Goal: Check status: Check status

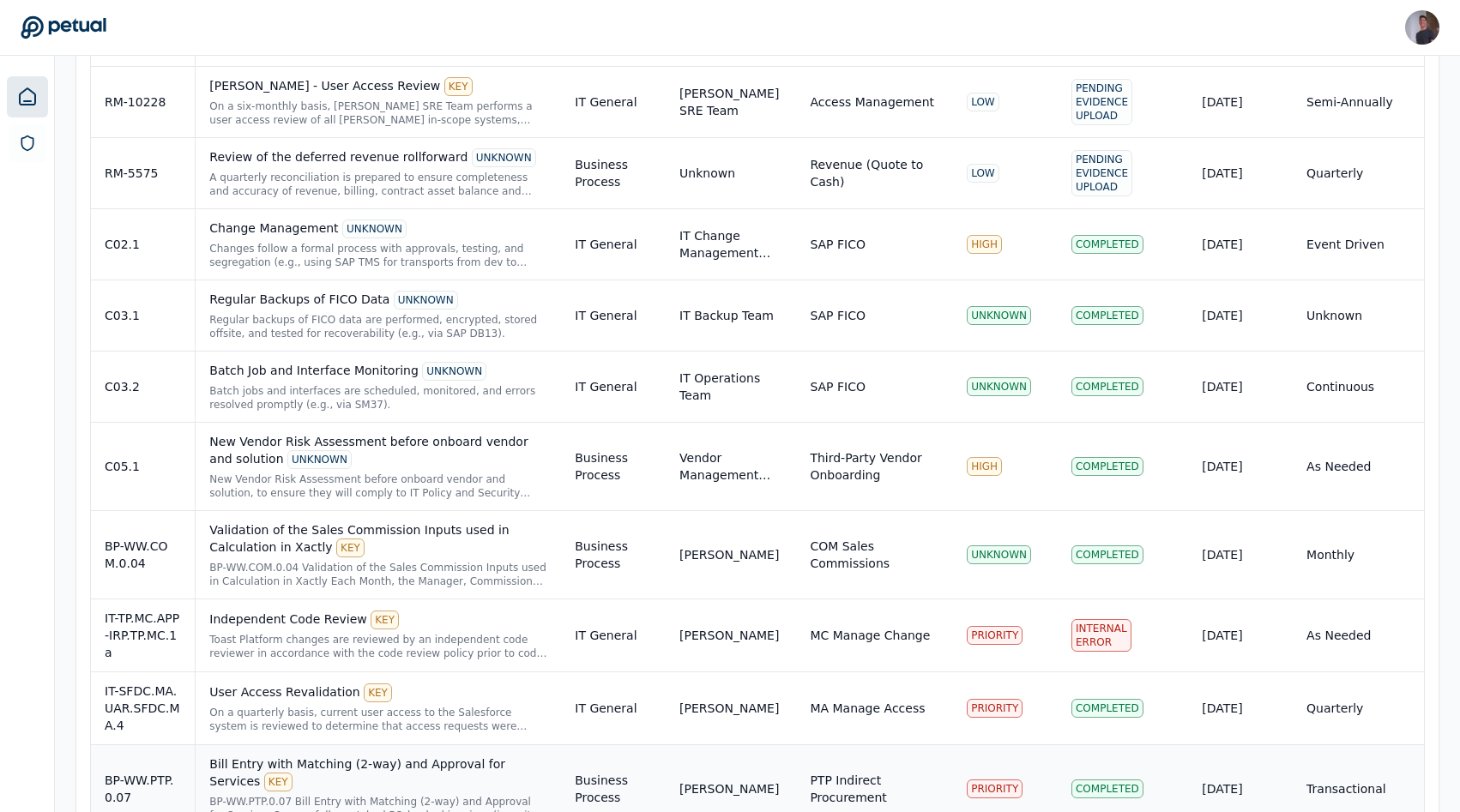
scroll to position [1439, 0]
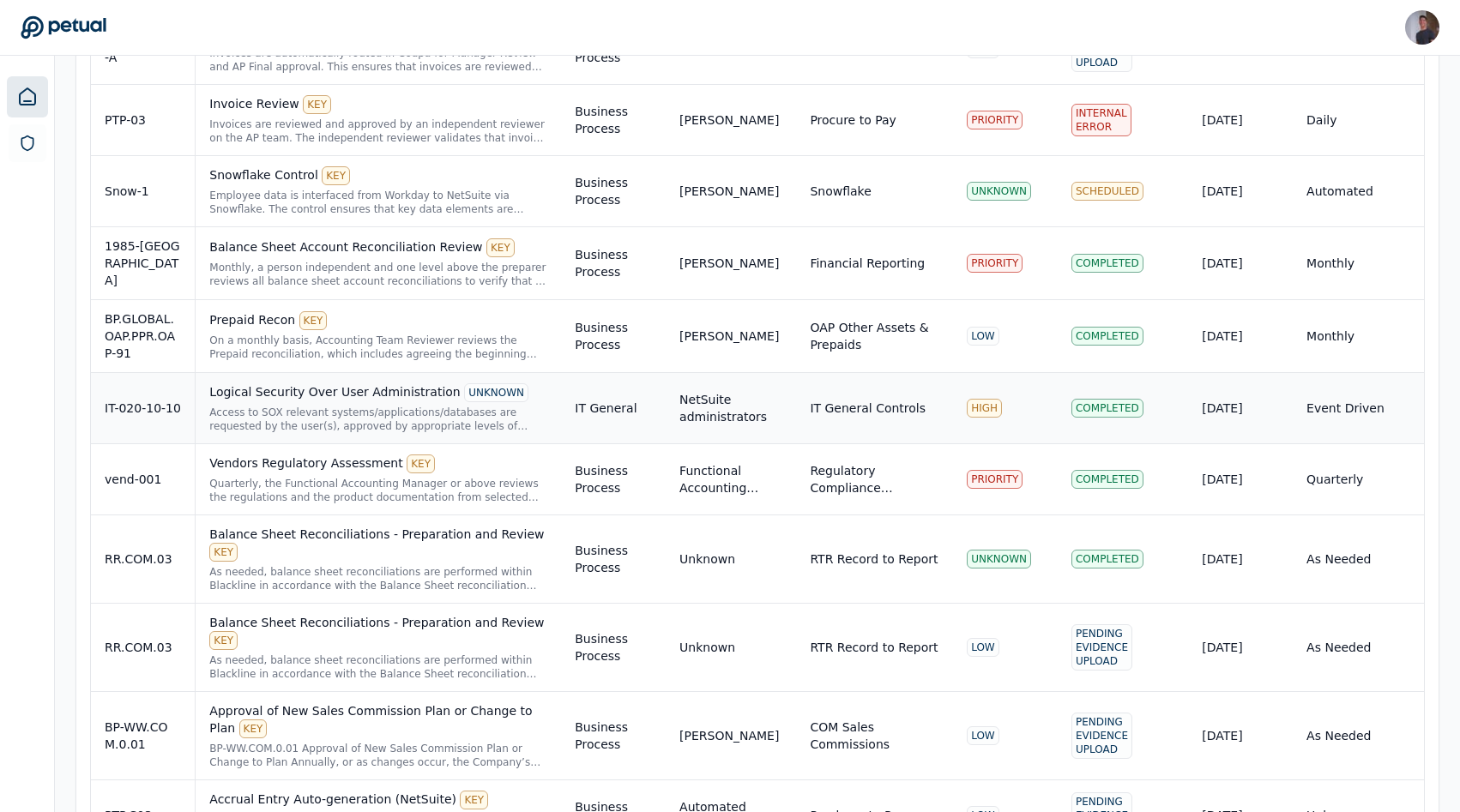
click at [267, 397] on div "Logical Security Over User Administration UNKNOWN" at bounding box center [378, 393] width 338 height 19
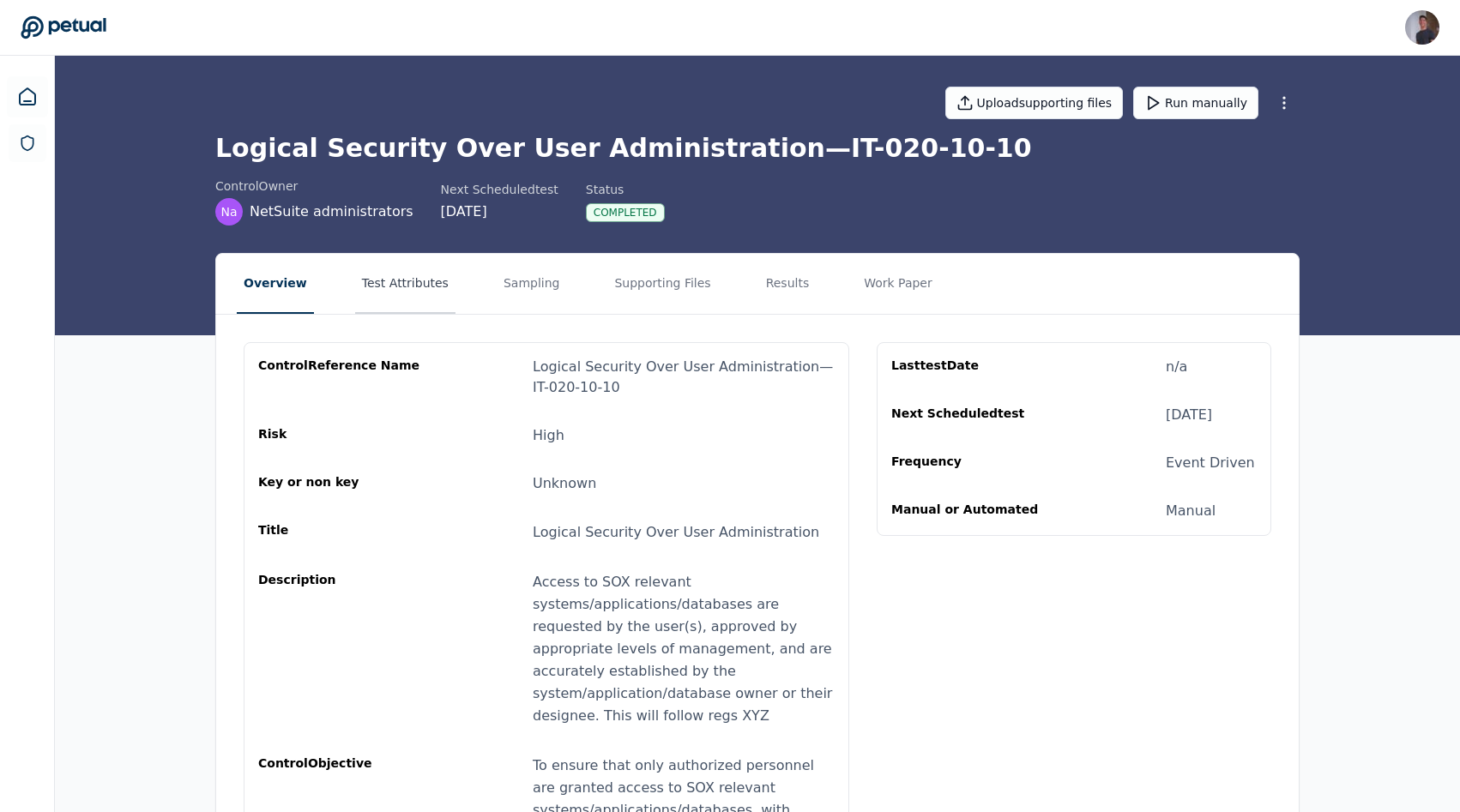
click at [427, 284] on button "Test Attributes" at bounding box center [405, 283] width 100 height 60
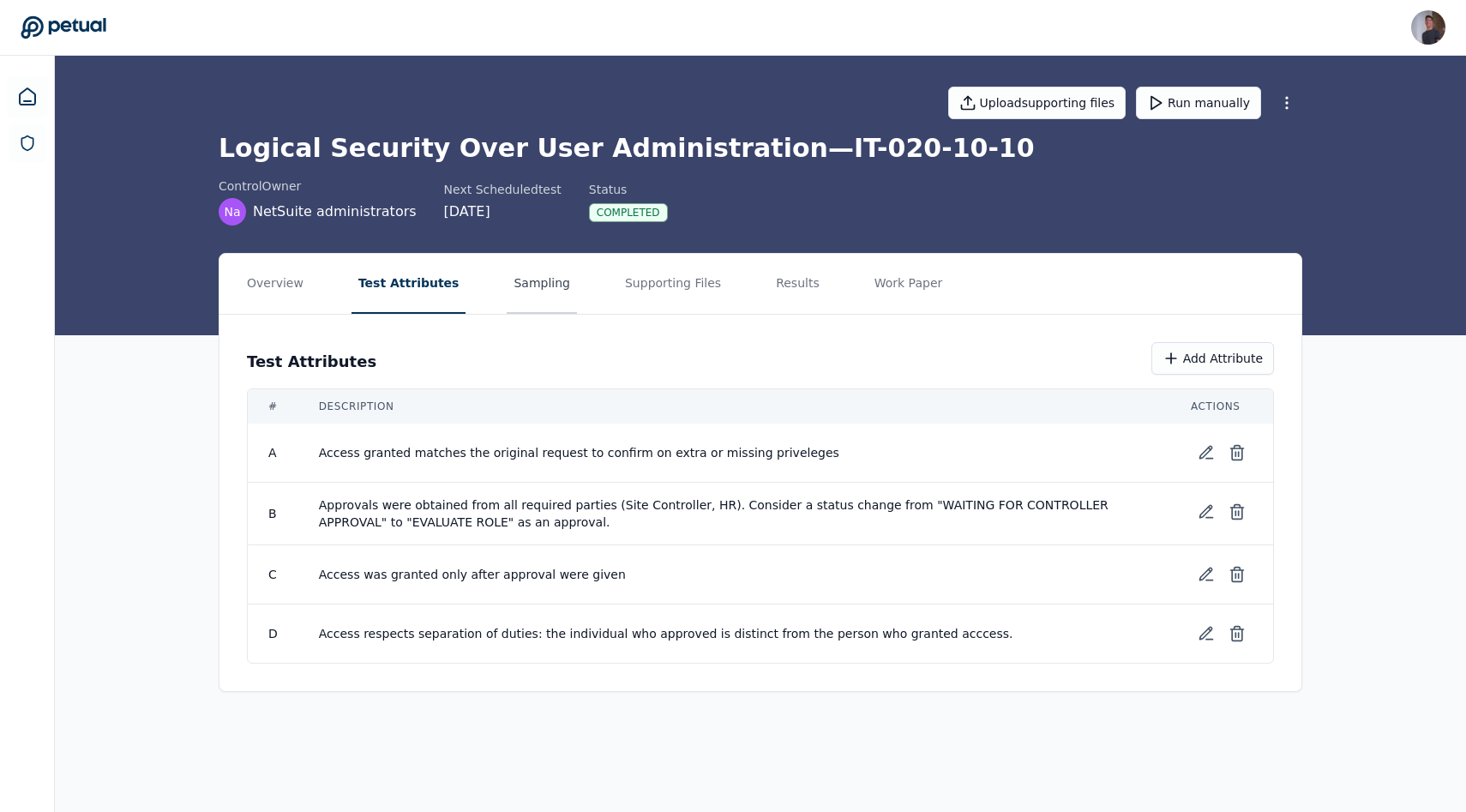
click at [506, 291] on button "Sampling" at bounding box center [541, 283] width 70 height 60
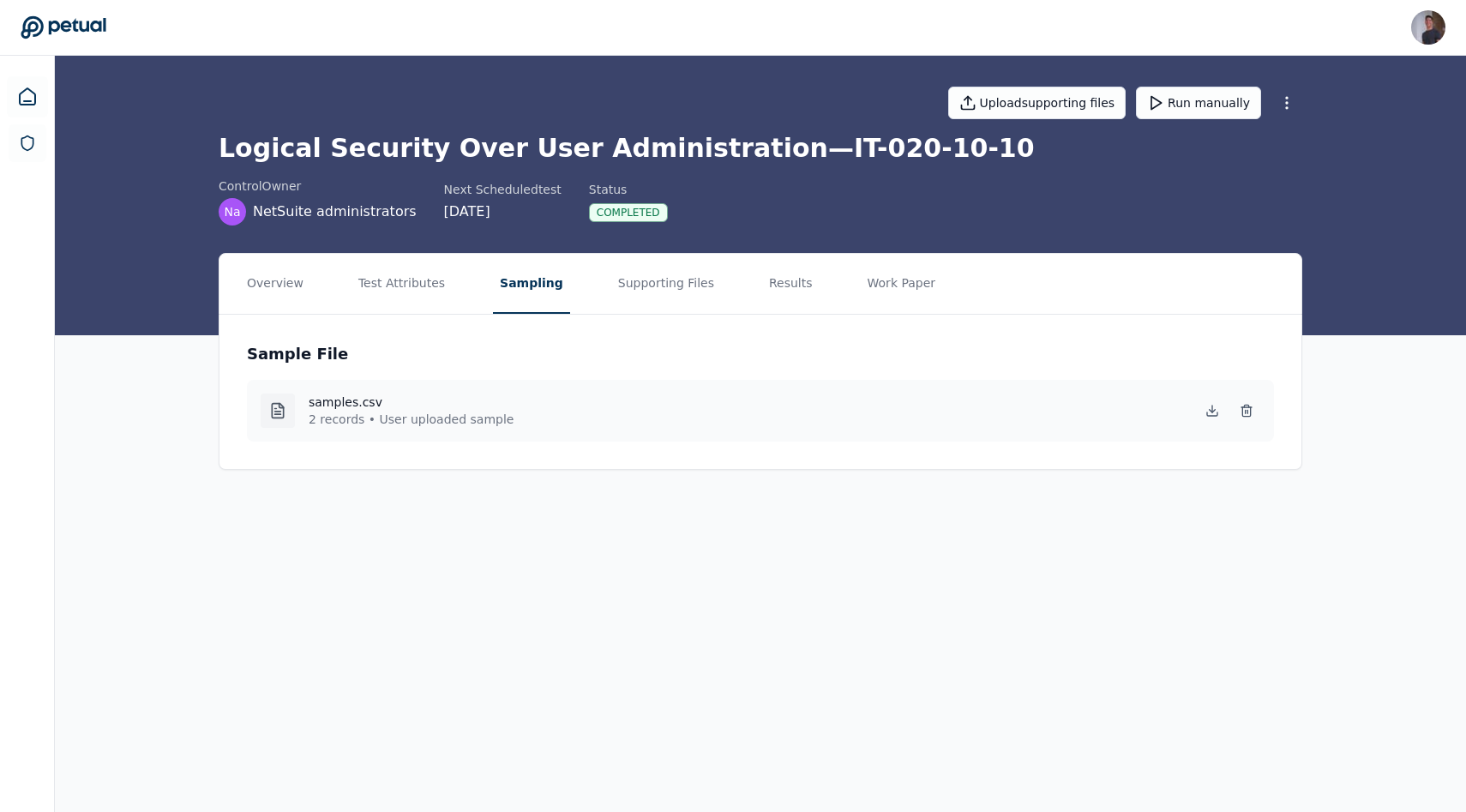
click at [591, 291] on nav "Overview Test Attributes Sampling Supporting Files Results Work Paper" at bounding box center [760, 283] width 1082 height 60
click at [635, 291] on button "Supporting Files" at bounding box center [666, 283] width 110 height 60
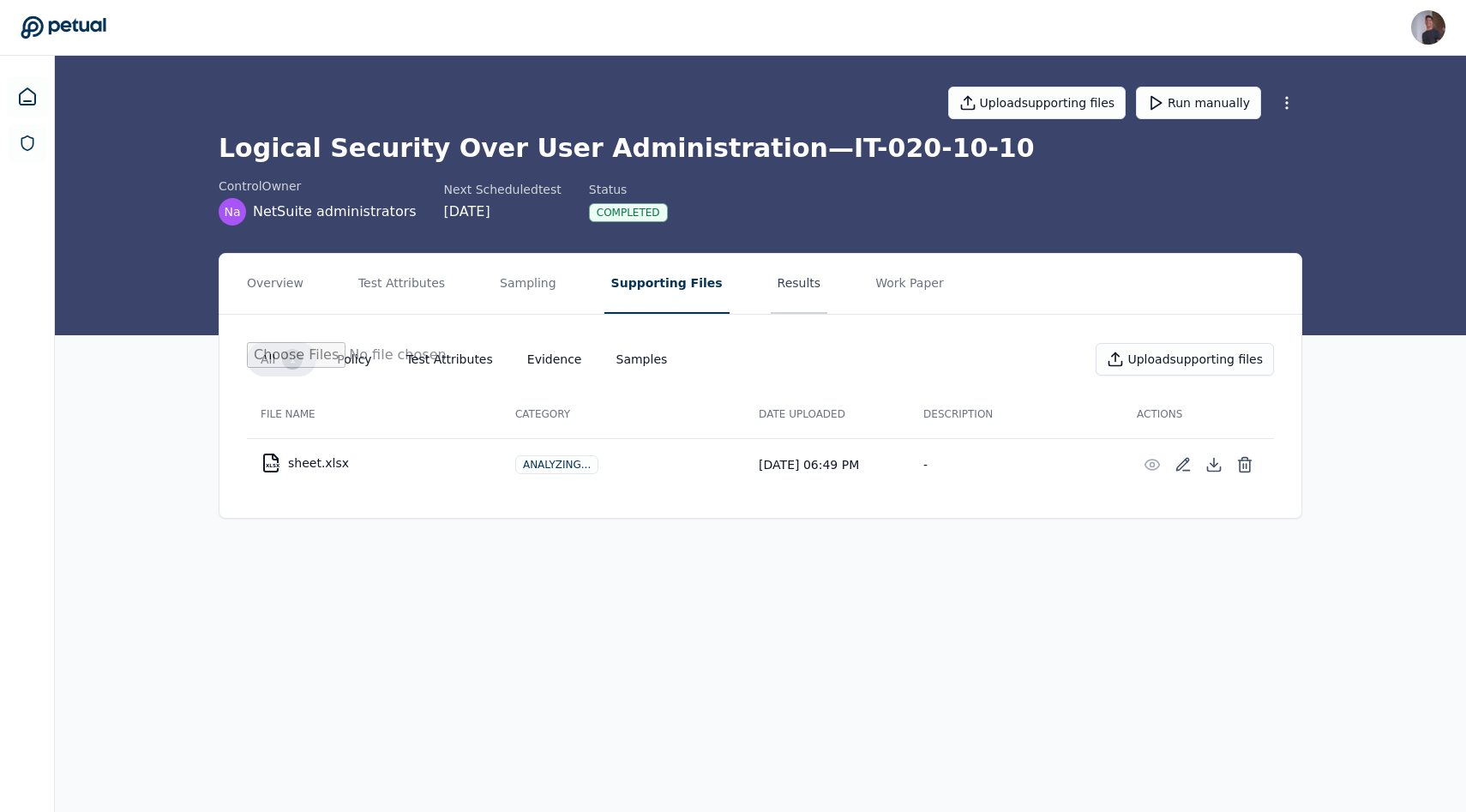
click at [771, 294] on button "Results" at bounding box center [800, 283] width 58 height 60
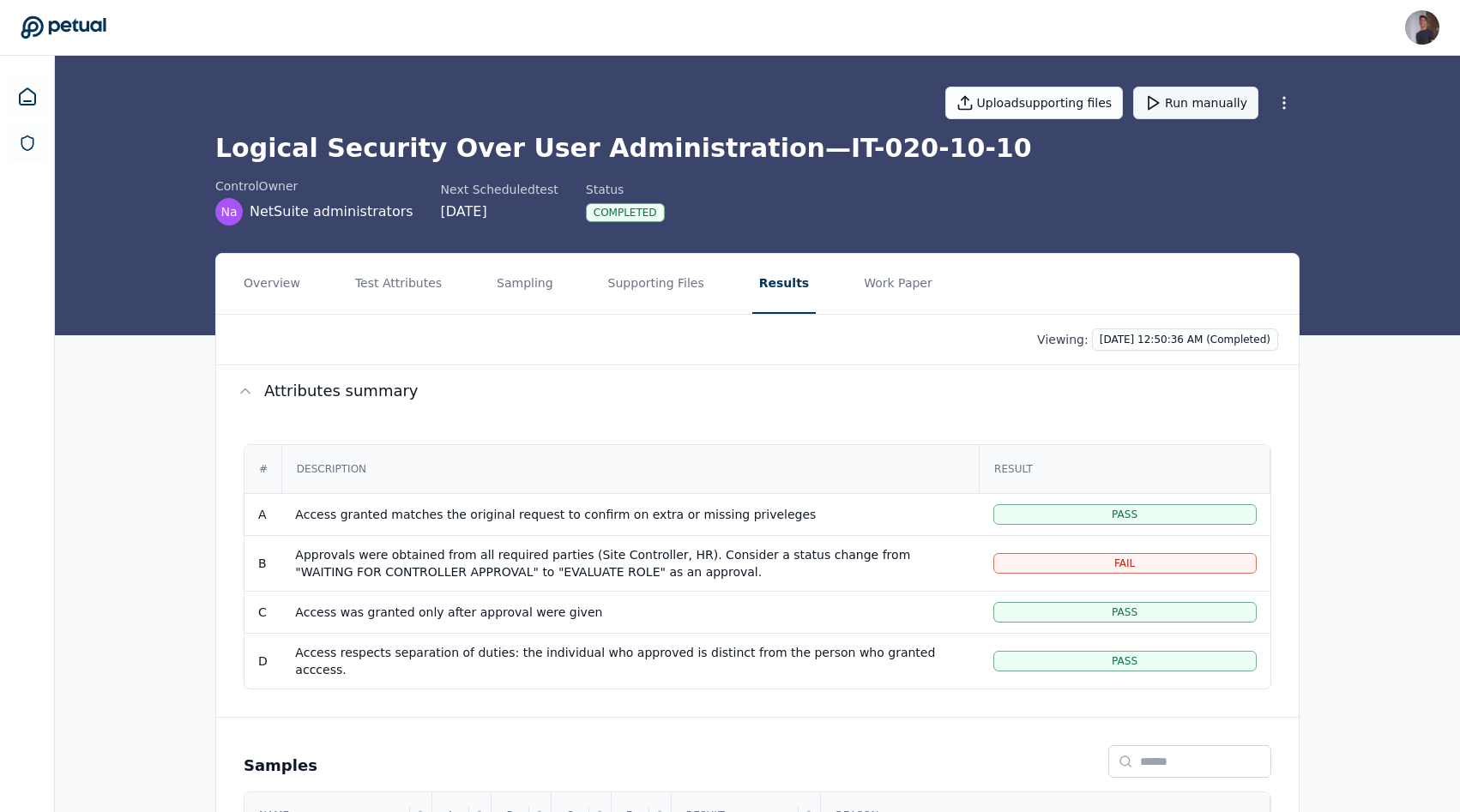
click at [1196, 109] on button "Run manually" at bounding box center [1196, 103] width 125 height 32
